Goal: Information Seeking & Learning: Understand process/instructions

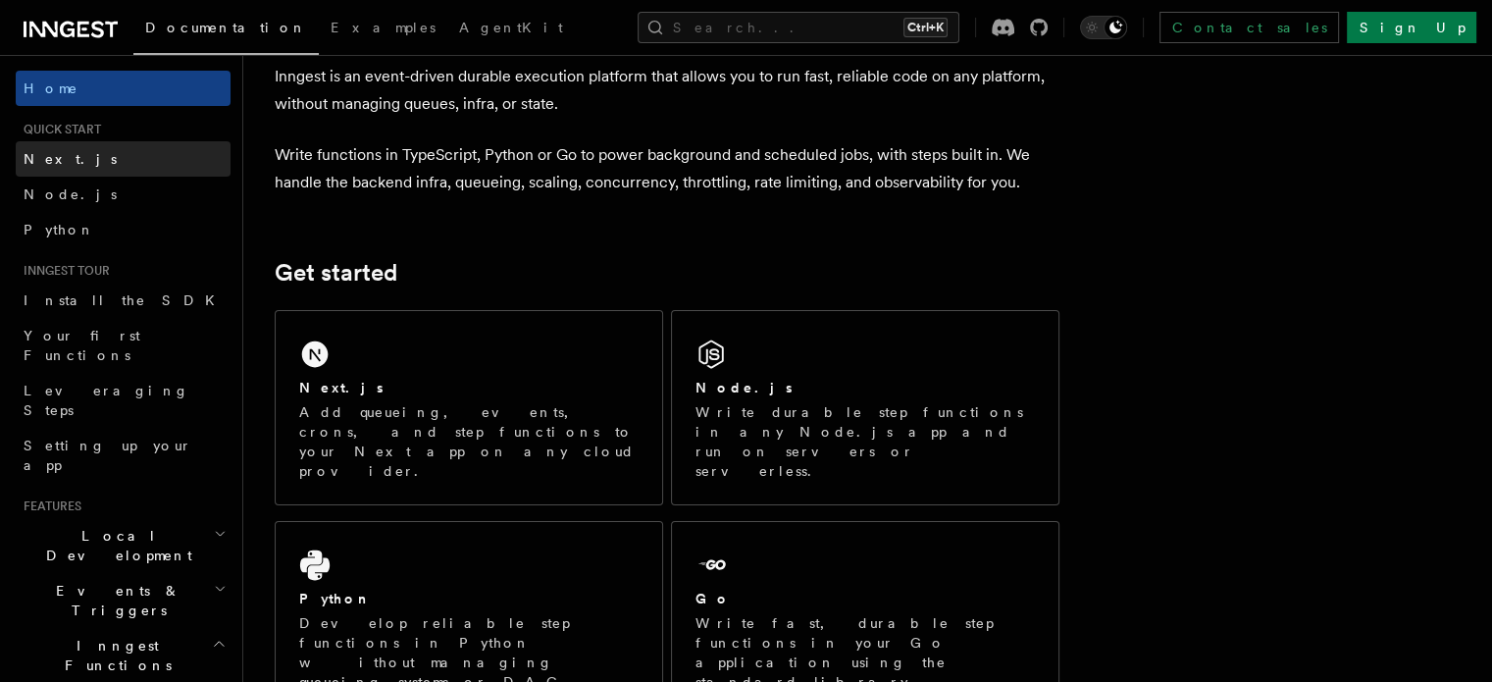
click at [32, 152] on span "Next.js" at bounding box center [70, 159] width 93 height 16
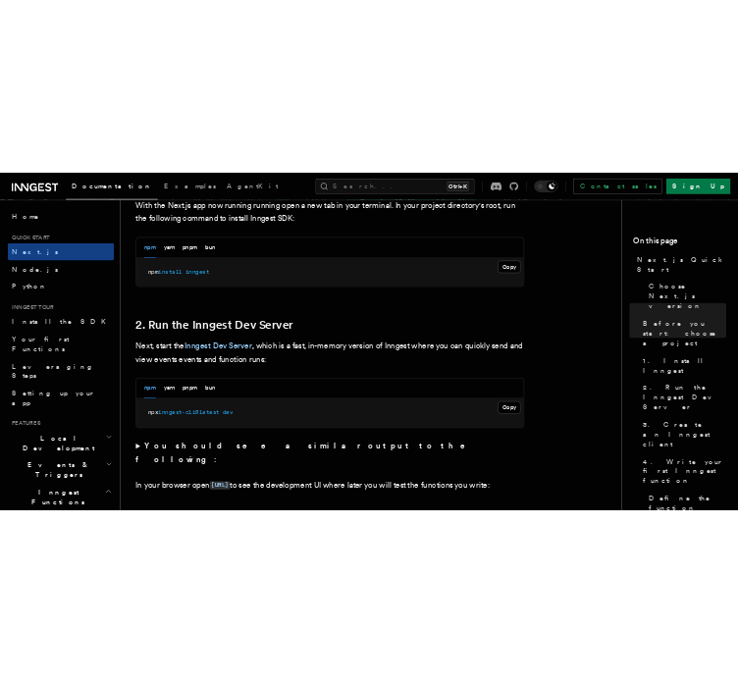
scroll to position [1079, 0]
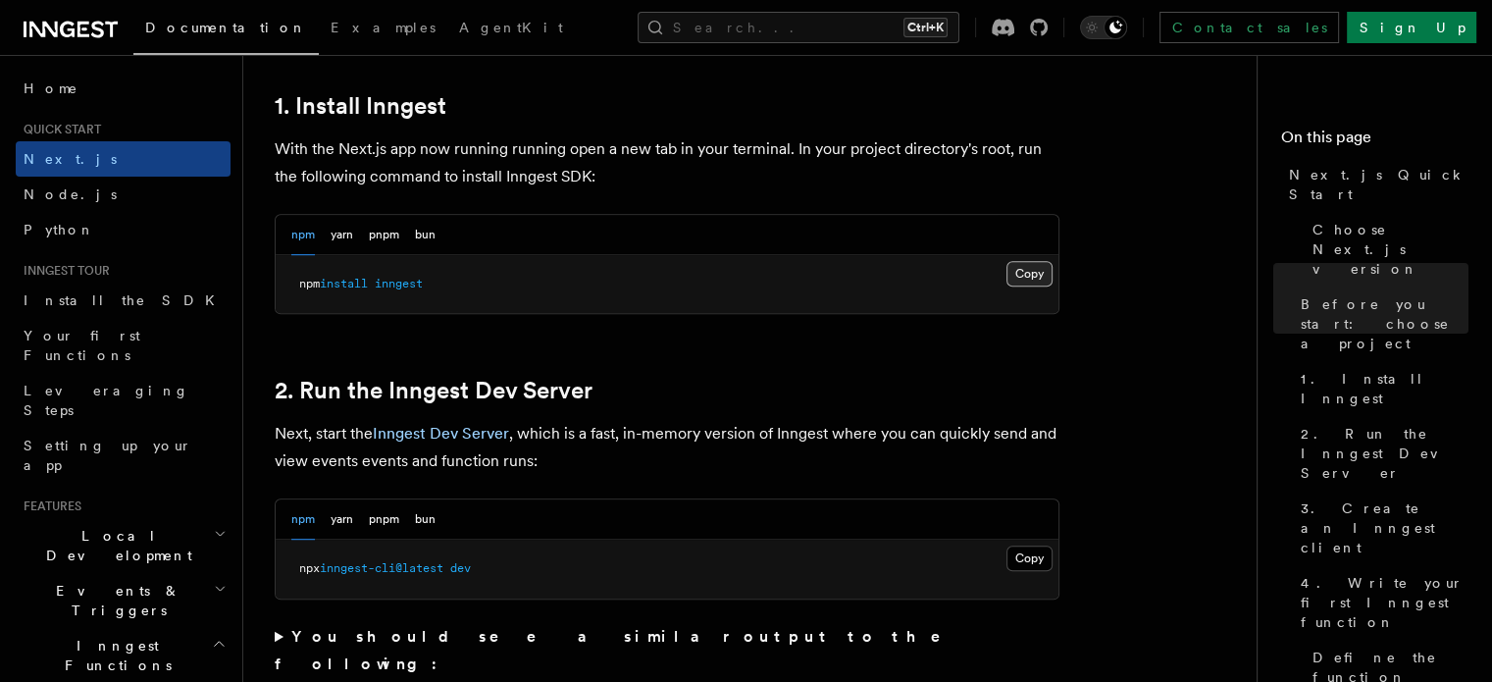
click at [1034, 274] on button "Copy Copied" at bounding box center [1029, 274] width 46 height 26
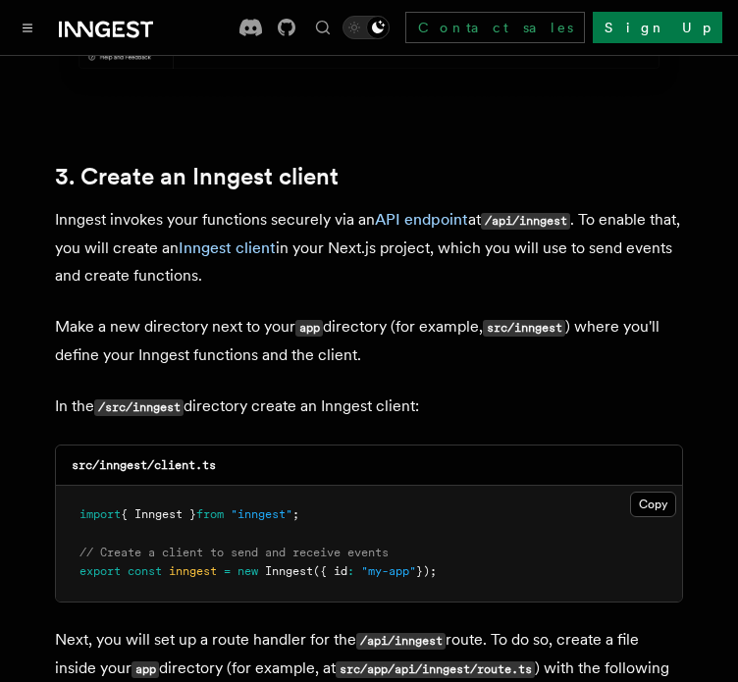
scroll to position [2354, 0]
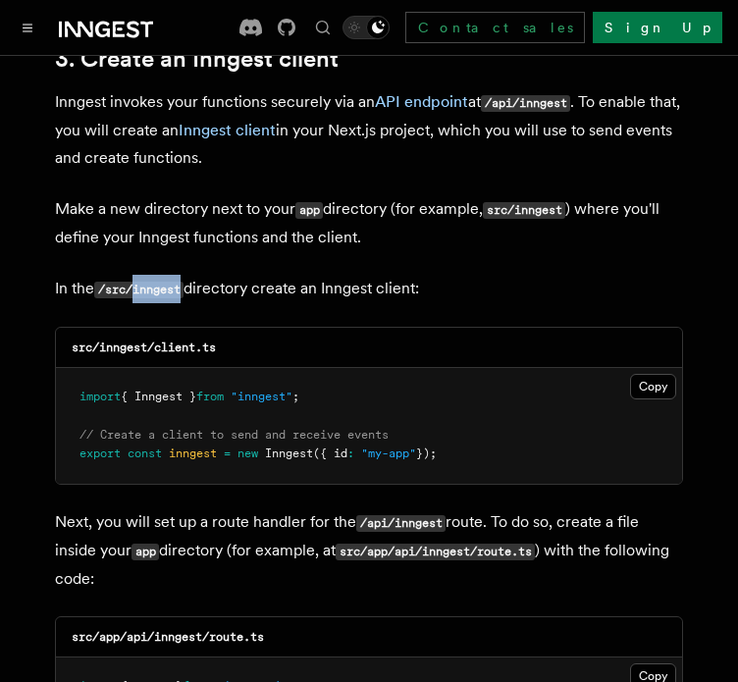
drag, startPoint x: 185, startPoint y: 234, endPoint x: 134, endPoint y: 236, distance: 51.0
click at [134, 282] on code "/src/inngest" at bounding box center [138, 290] width 89 height 17
copy code "inngest"
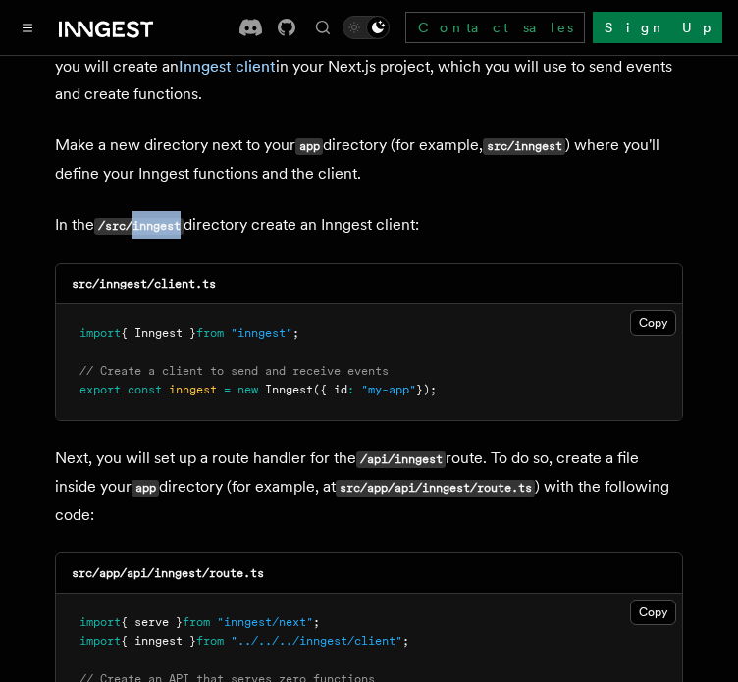
scroll to position [2452, 0]
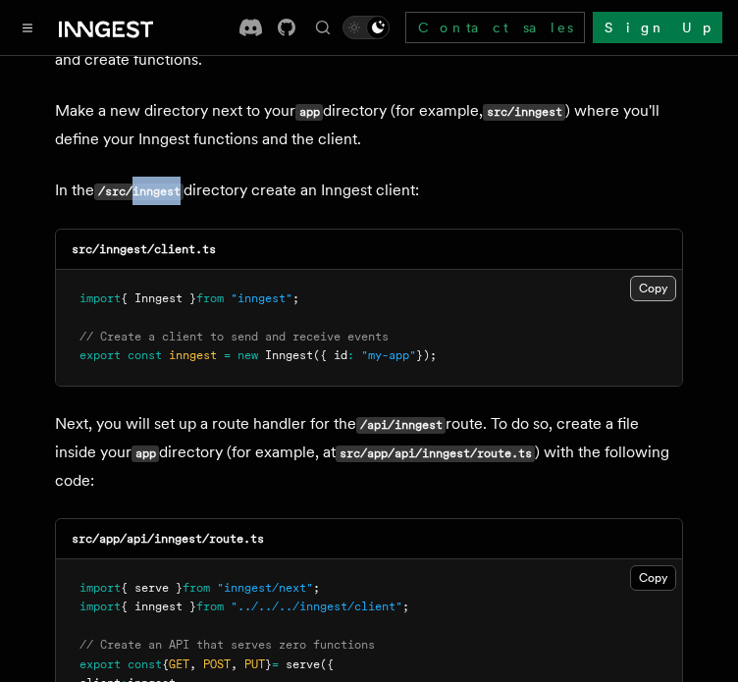
click at [659, 276] on button "Copy Copied" at bounding box center [653, 289] width 46 height 26
drag, startPoint x: 204, startPoint y: 486, endPoint x: 157, endPoint y: 490, distance: 47.3
click at [157, 532] on code "src/app/api/inngest/route.ts" at bounding box center [168, 539] width 192 height 14
copy code "inngest"
drag, startPoint x: 267, startPoint y: 487, endPoint x: 210, endPoint y: 488, distance: 56.9
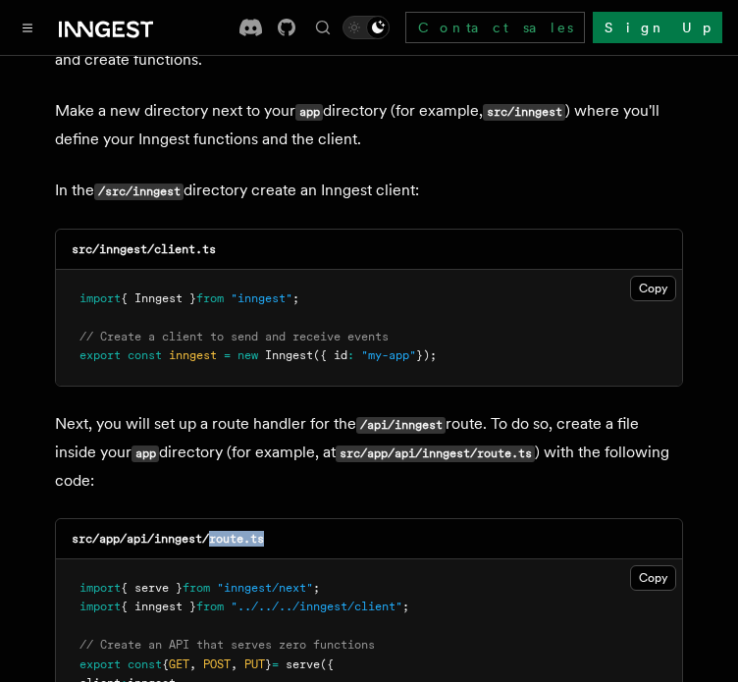
click at [210, 532] on code "src/app/api/inngest/route.ts" at bounding box center [168, 539] width 192 height 14
copy code "route.ts"
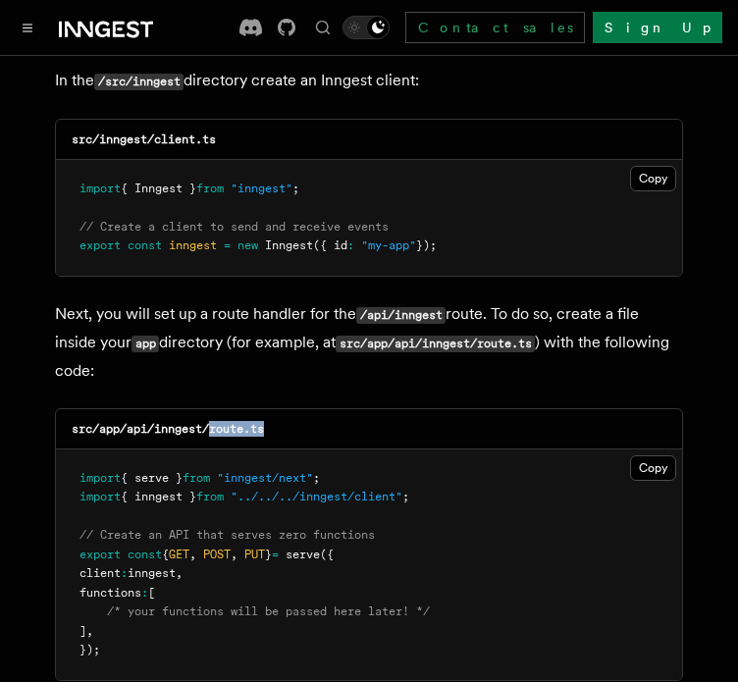
scroll to position [2649, 0]
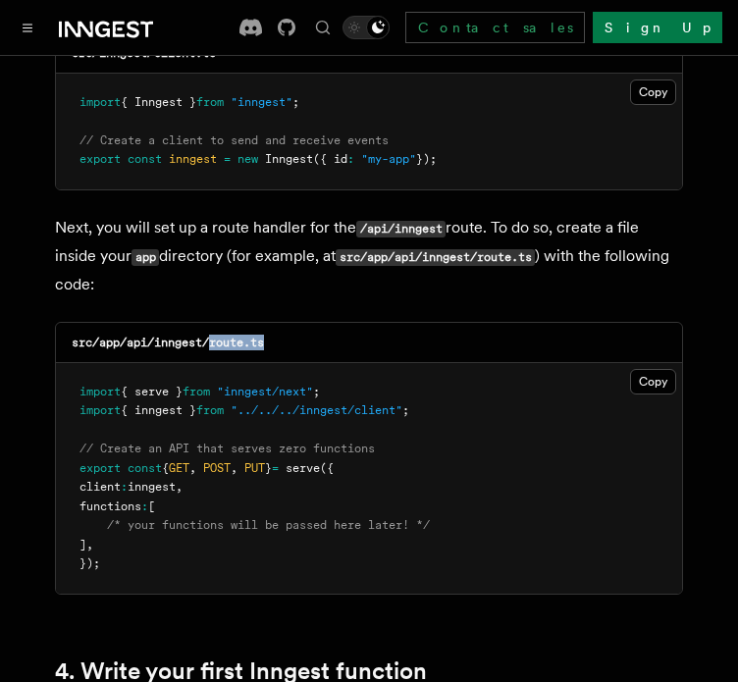
drag, startPoint x: 661, startPoint y: 325, endPoint x: 506, endPoint y: 243, distance: 175.1
click at [659, 369] on button "Copy Copied" at bounding box center [653, 382] width 46 height 26
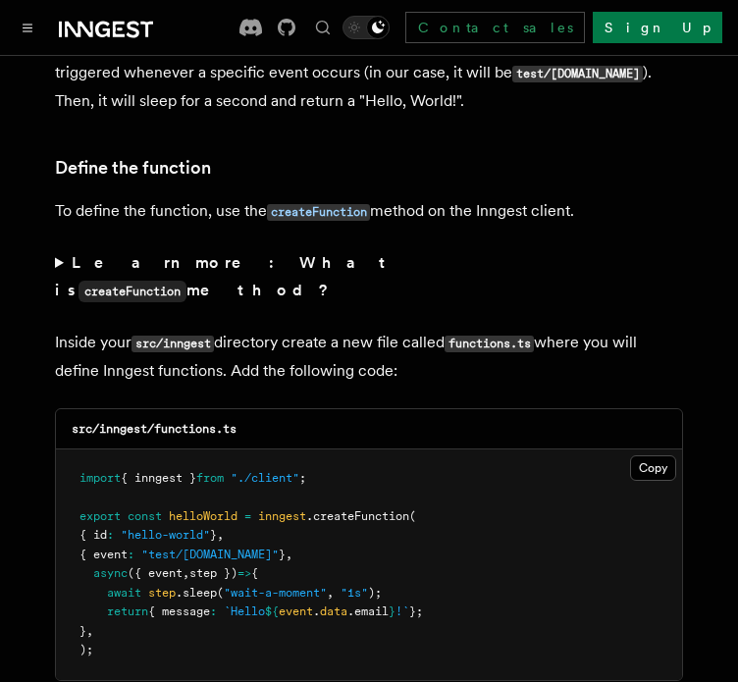
scroll to position [3433, 0]
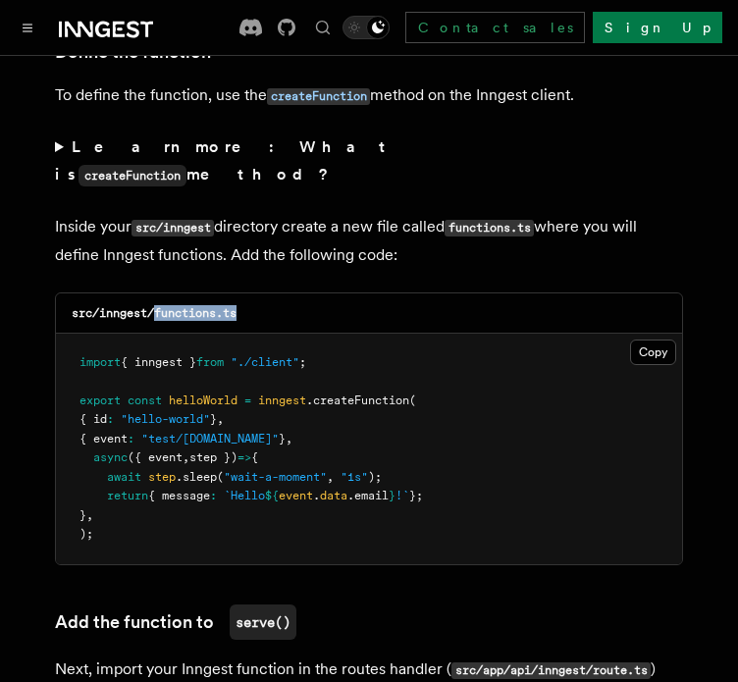
drag, startPoint x: 156, startPoint y: 231, endPoint x: 243, endPoint y: 234, distance: 87.4
click at [243, 293] on div "src/inngest/functions.ts" at bounding box center [369, 313] width 626 height 40
copy code "functions.ts"
